Goal: Navigation & Orientation: Find specific page/section

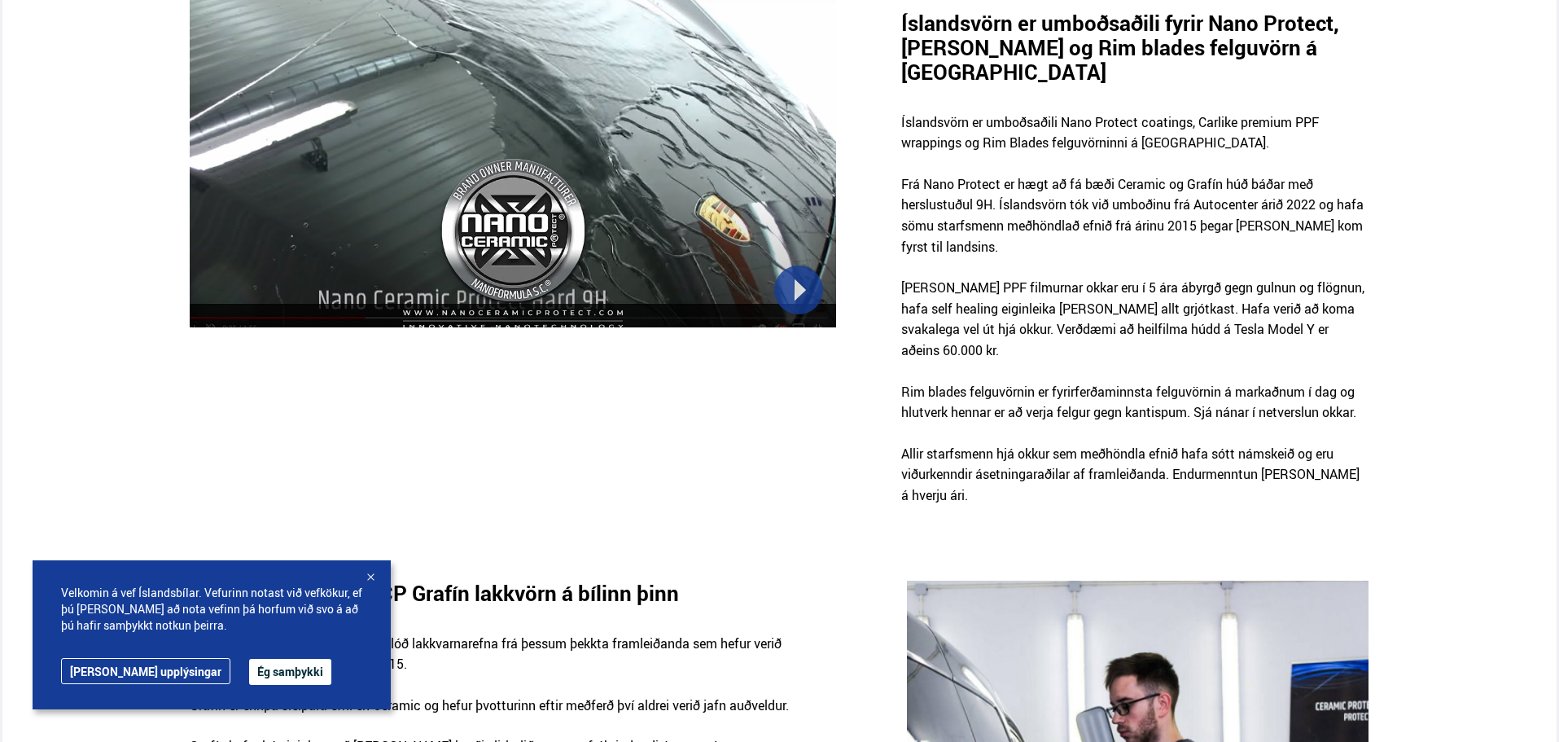
scroll to position [1140, 0]
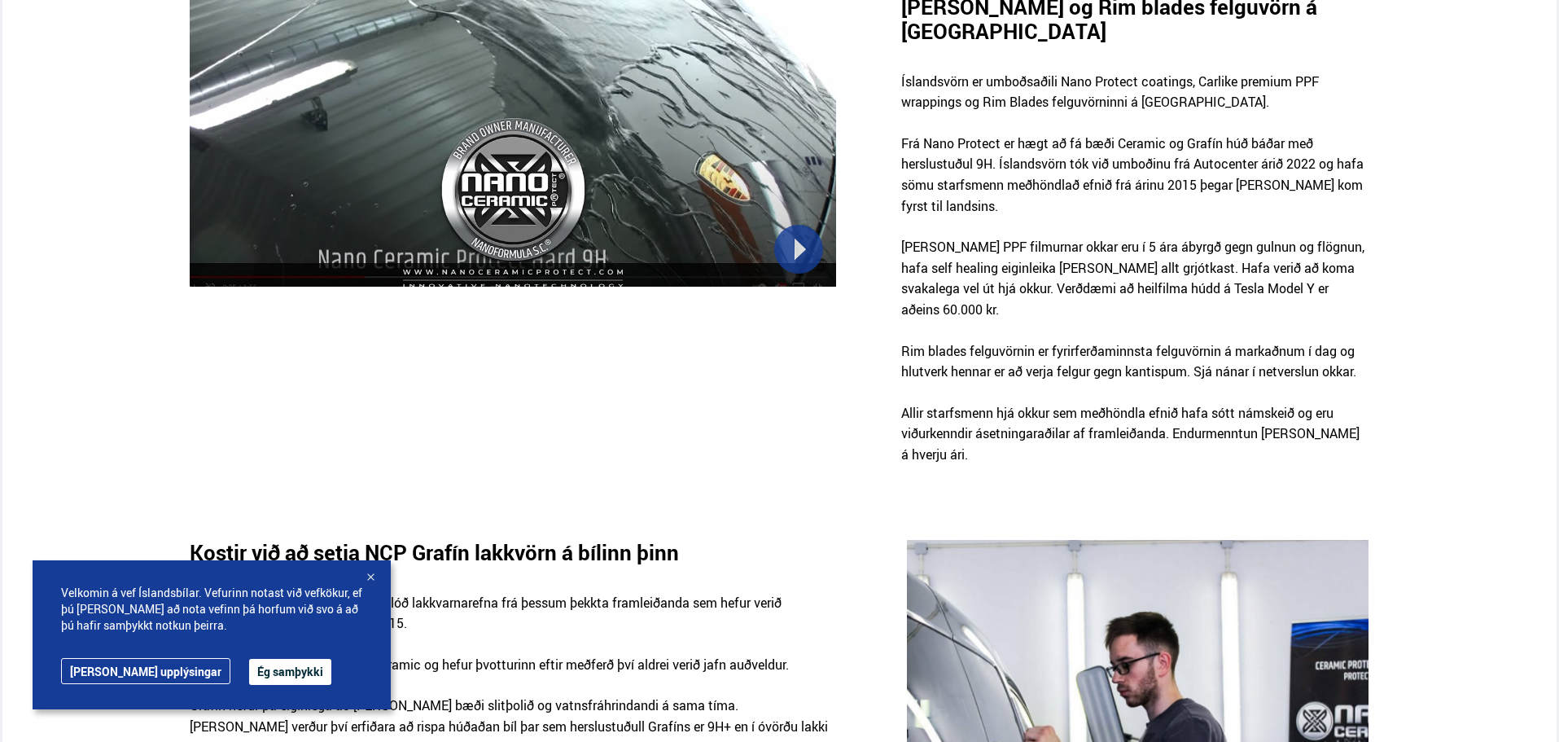
click at [249, 673] on button "Ég samþykki" at bounding box center [290, 672] width 82 height 26
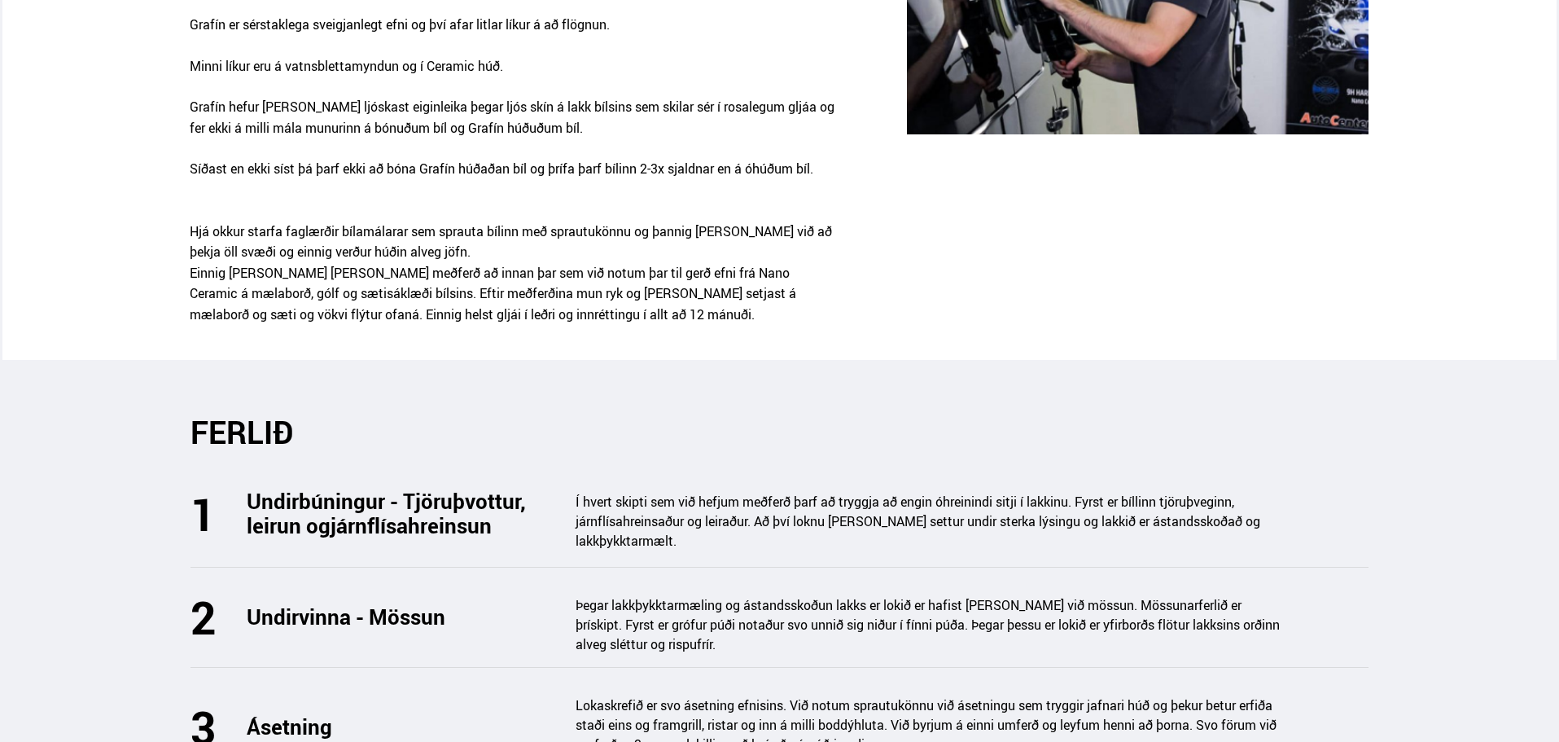
scroll to position [2470, 0]
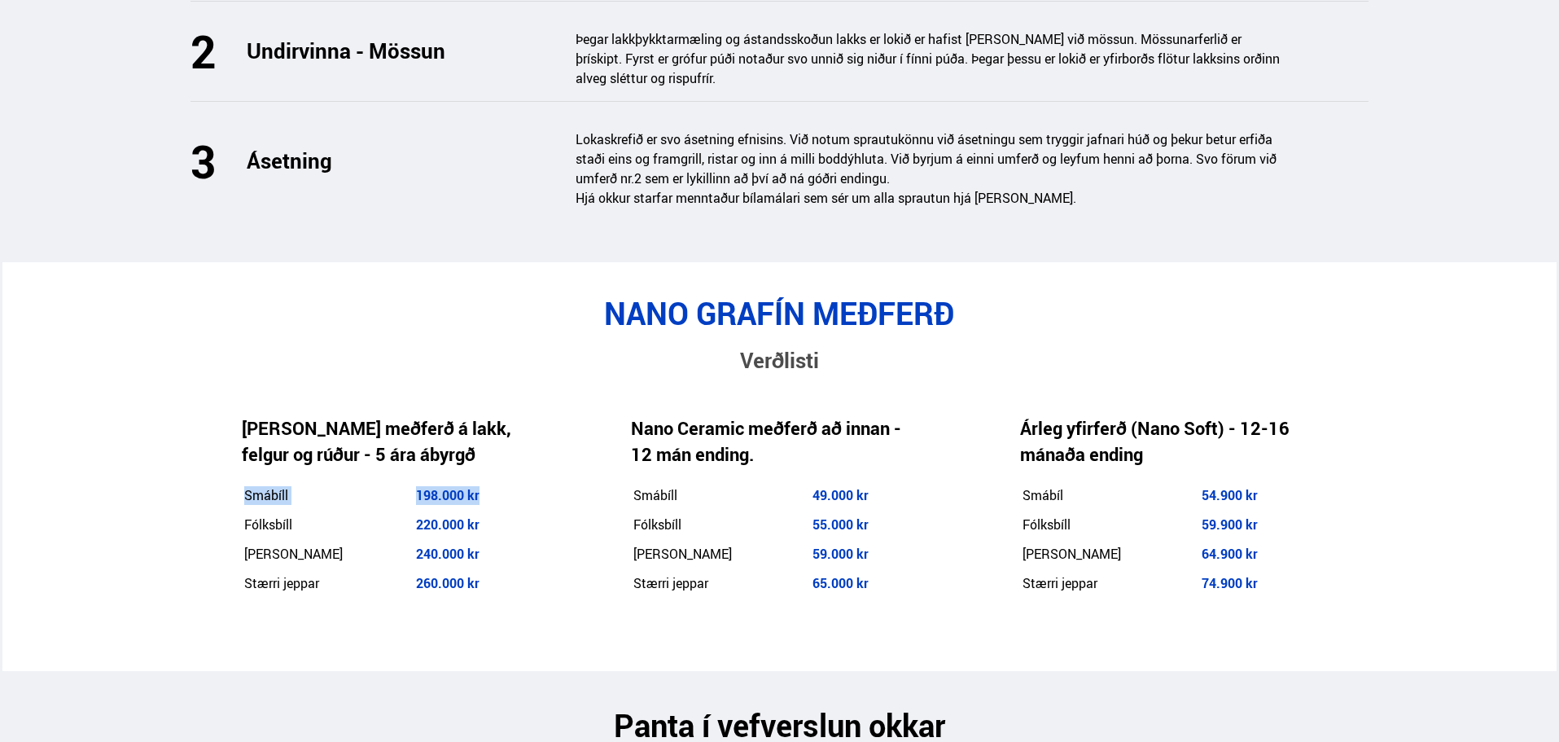
drag, startPoint x: 316, startPoint y: 432, endPoint x: 235, endPoint y: 435, distance: 80.7
click at [235, 435] on div "[PERSON_NAME] meðferð á lakk, felgur og rúður - 5 ára ábyrgð Smábíll 198.000 kr…" at bounding box center [384, 507] width 389 height 262
drag, startPoint x: 229, startPoint y: 461, endPoint x: 314, endPoint y: 475, distance: 86.6
click at [230, 461] on div "[PERSON_NAME] meðferð á lakk, felgur og rúður - 5 ára ábyrgð Smábíll 198.000 kr…" at bounding box center [384, 507] width 389 height 262
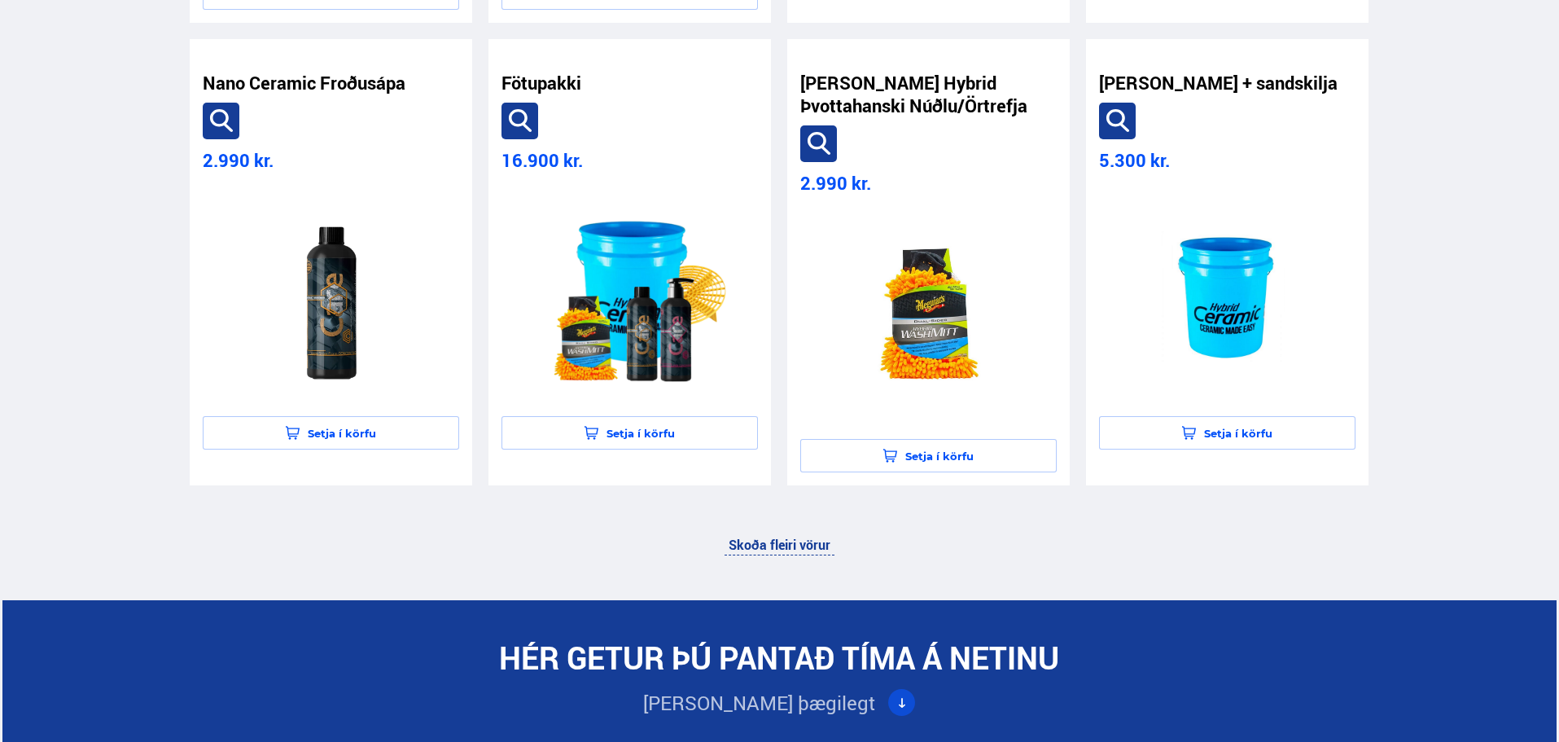
scroll to position [4180, 0]
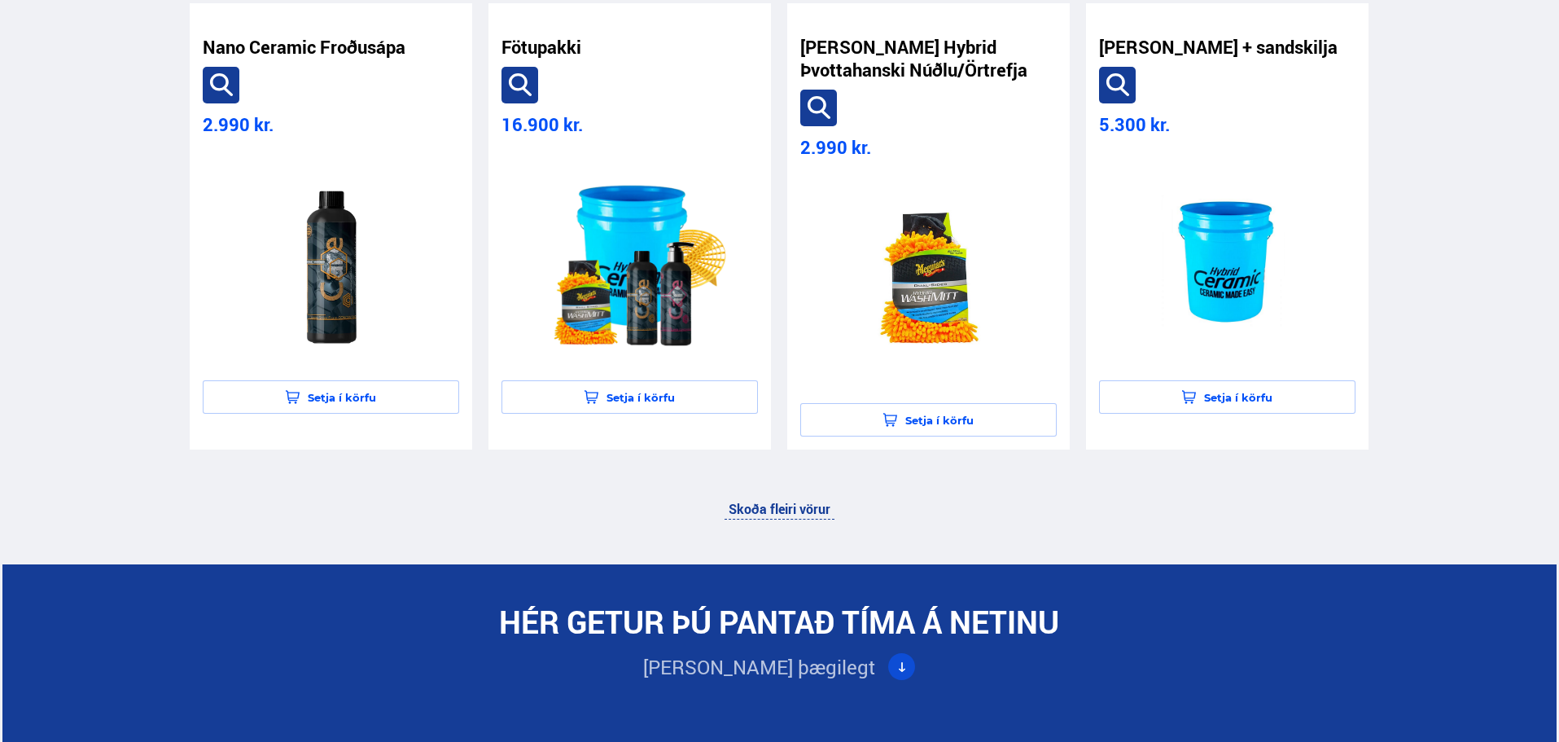
click at [760, 498] on link "Skoða fleiri vörur" at bounding box center [780, 508] width 110 height 21
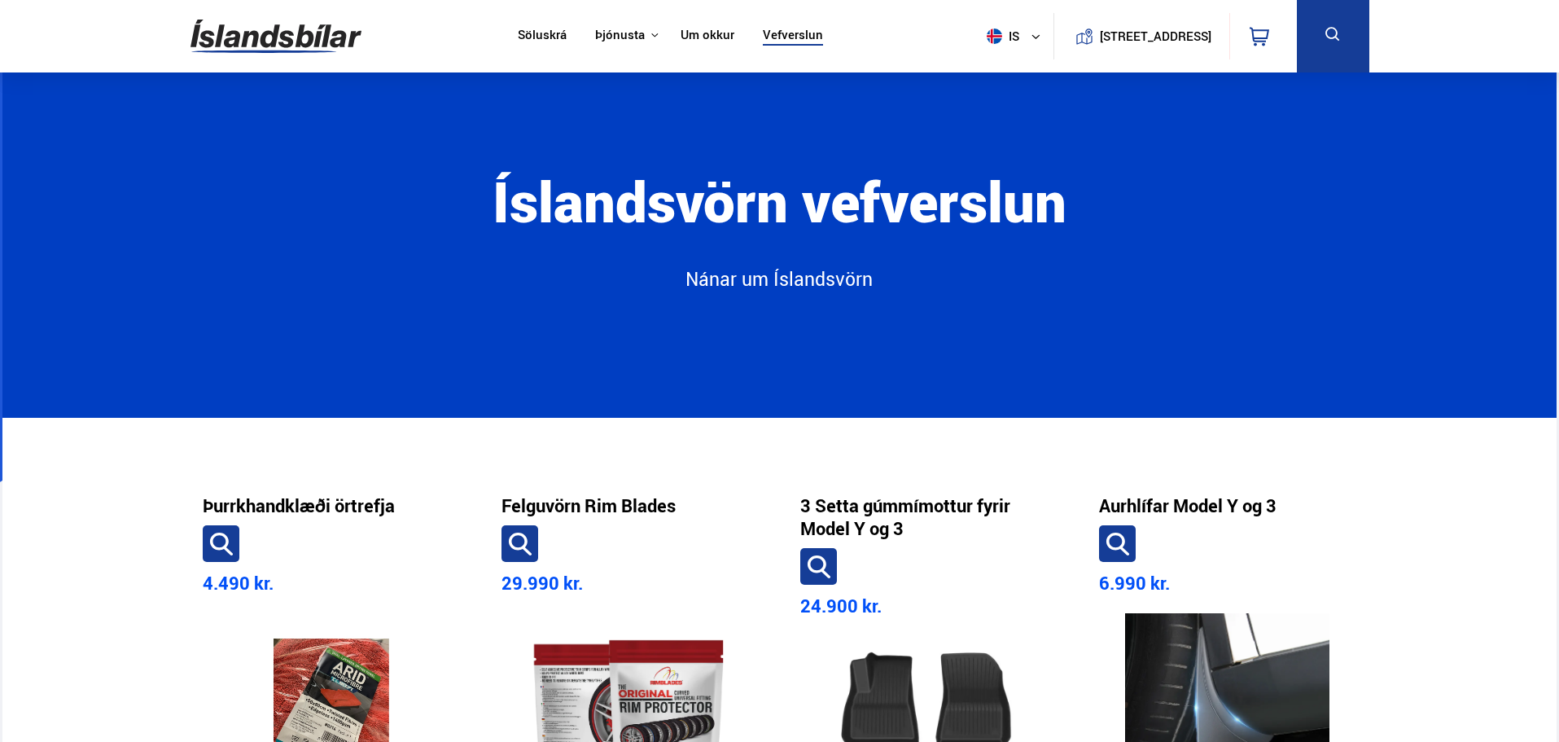
click at [533, 37] on link "Söluskrá" at bounding box center [542, 36] width 49 height 17
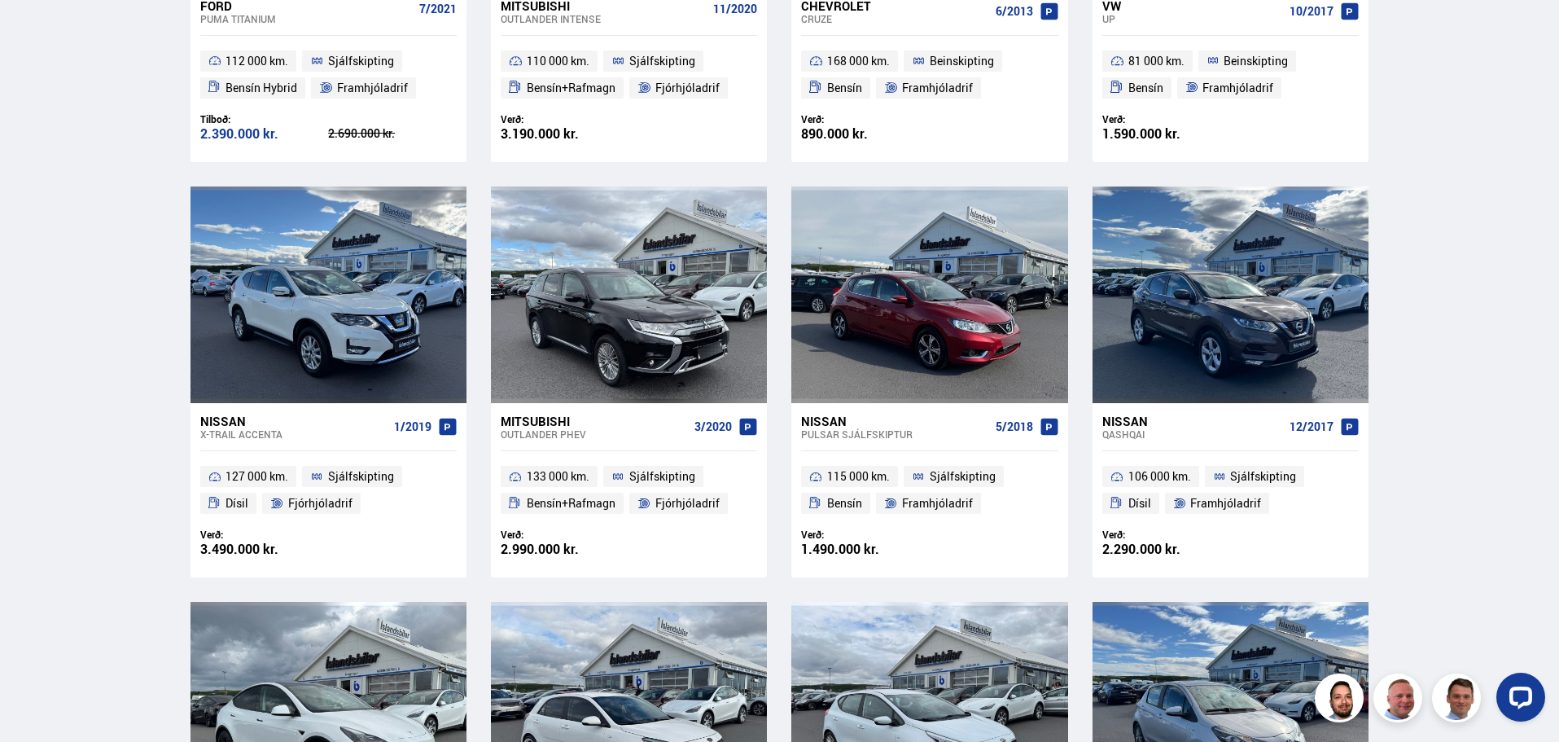
scroll to position [1330, 0]
